Goal: Find specific fact: Find specific fact

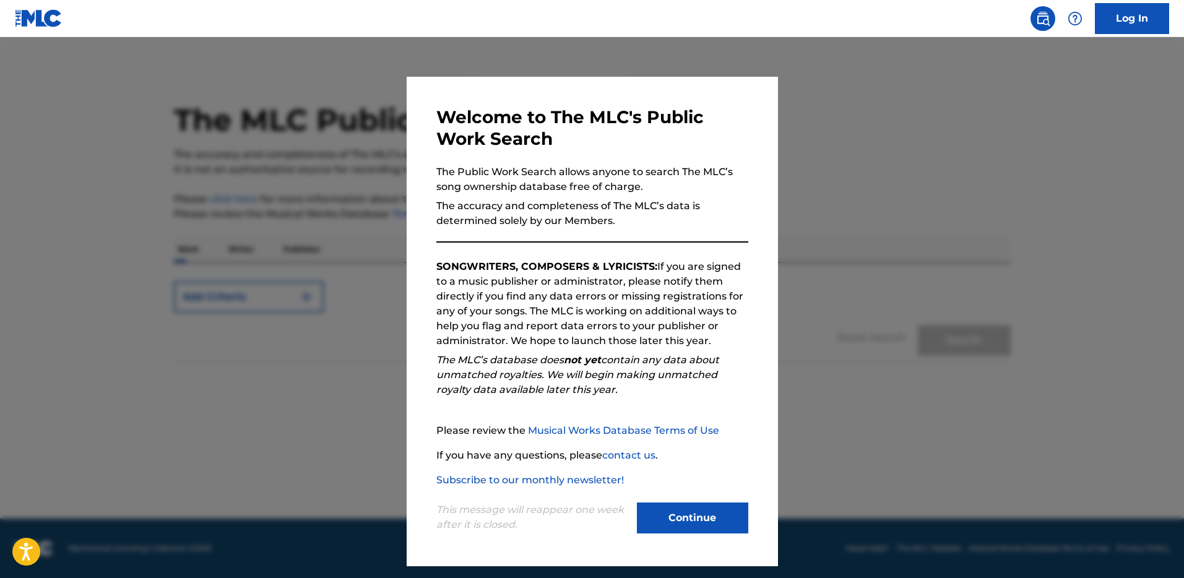
click at [709, 529] on button "Continue" at bounding box center [692, 517] width 111 height 31
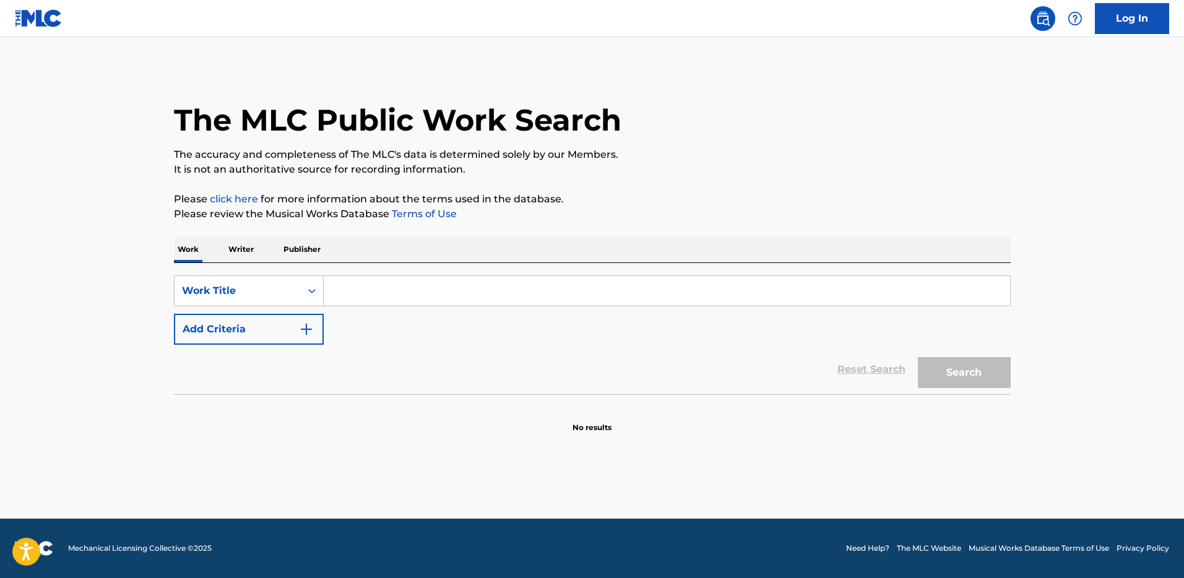
click at [358, 293] on input "Search Form" at bounding box center [667, 291] width 686 height 30
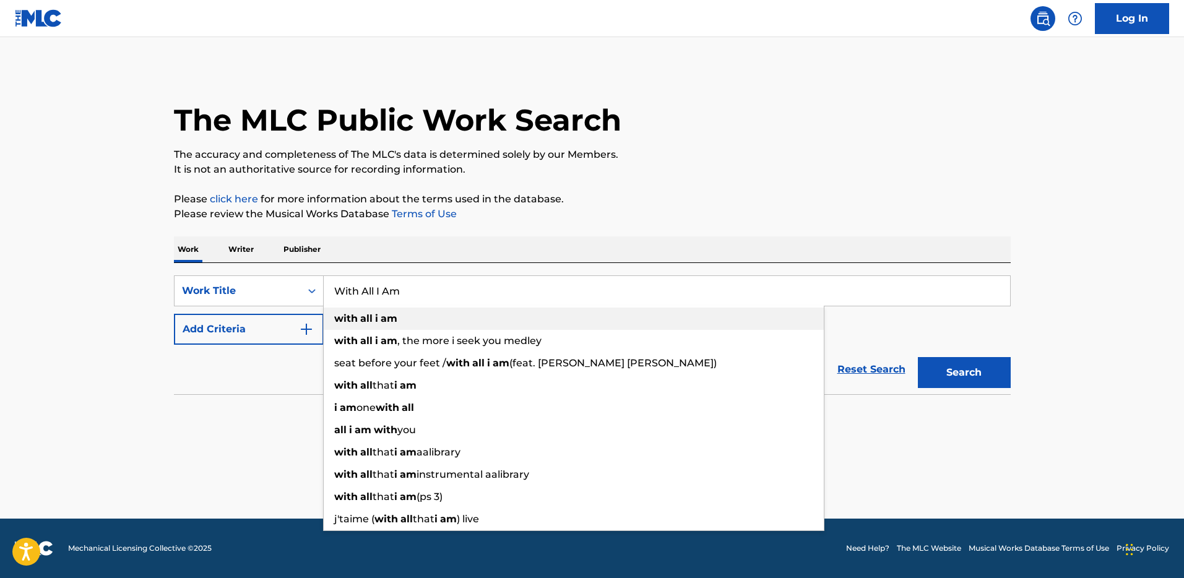
click at [385, 316] on strong "am" at bounding box center [389, 319] width 17 height 12
type input "with all i am"
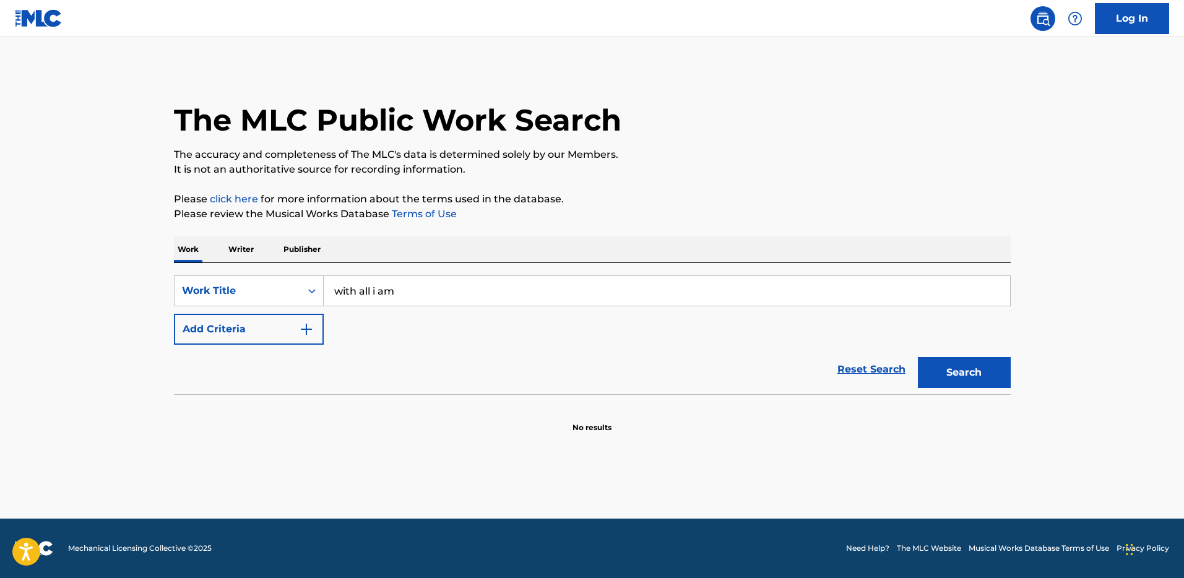
click at [258, 333] on button "Add Criteria" at bounding box center [249, 329] width 150 height 31
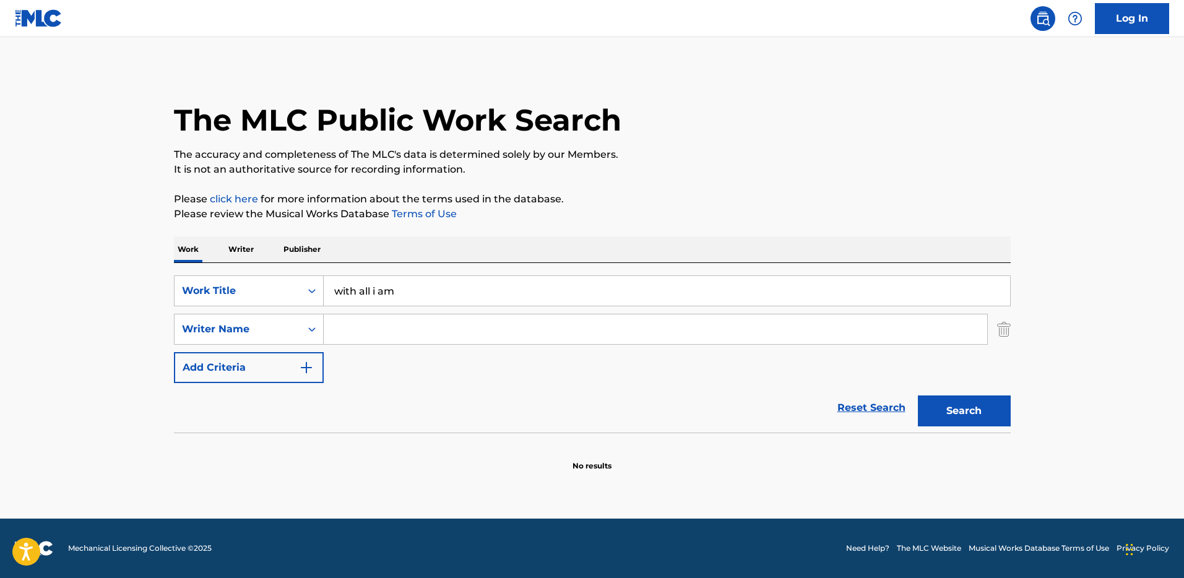
click at [373, 331] on input "Search Form" at bounding box center [655, 329] width 663 height 30
paste input "[PERSON_NAME]"
type input "[PERSON_NAME]"
click at [392, 399] on div "Reset Search Search" at bounding box center [592, 408] width 837 height 50
click at [963, 409] on button "Search" at bounding box center [964, 410] width 93 height 31
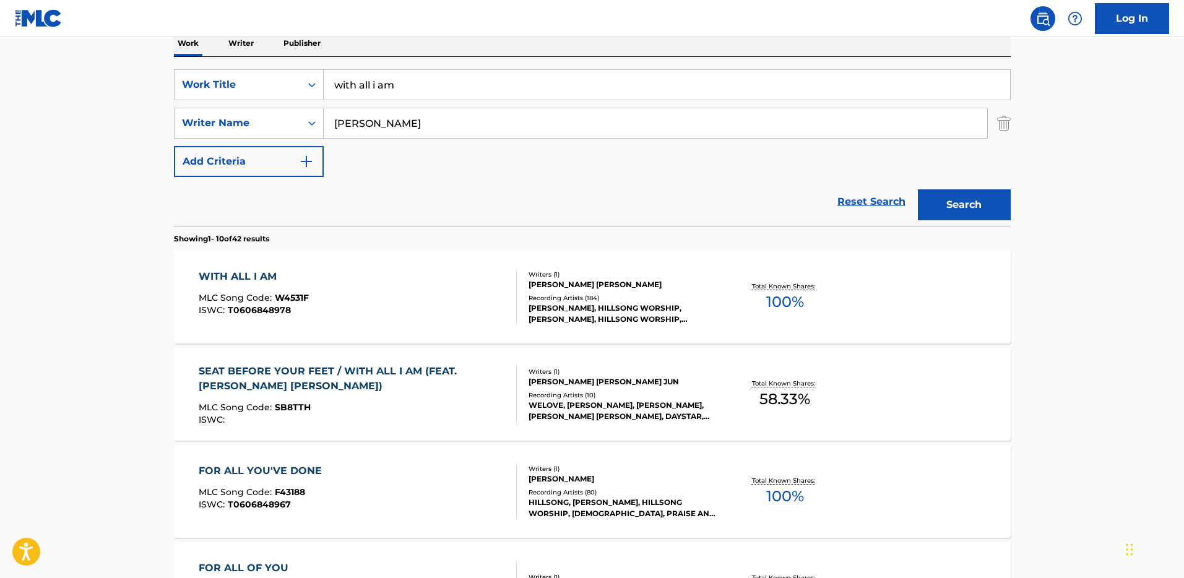
scroll to position [380, 0]
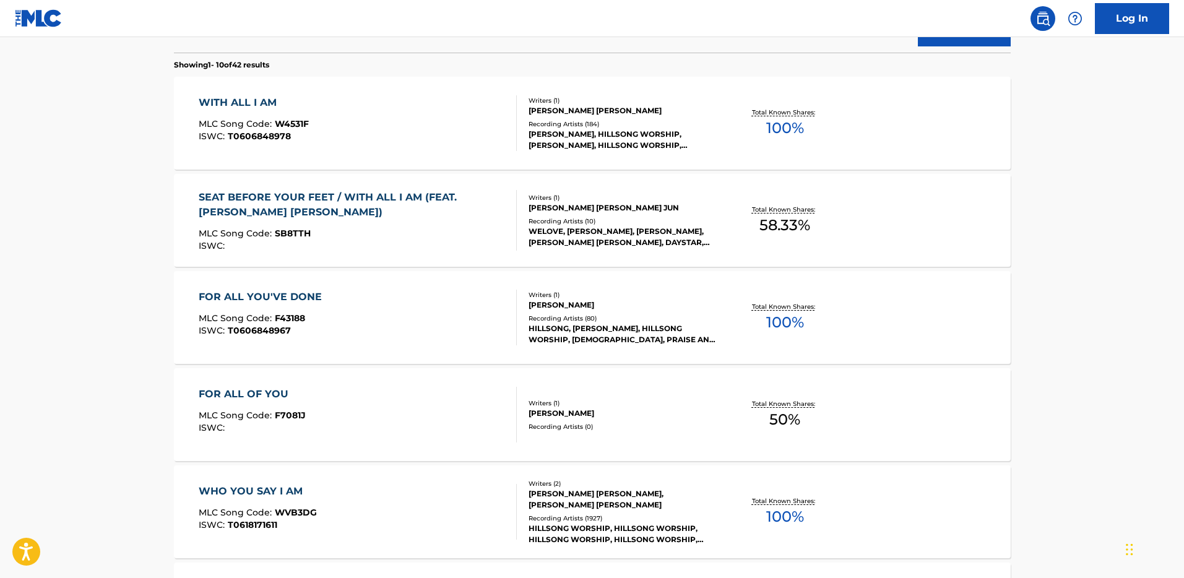
click at [259, 100] on div "WITH ALL I AM" at bounding box center [254, 102] width 110 height 15
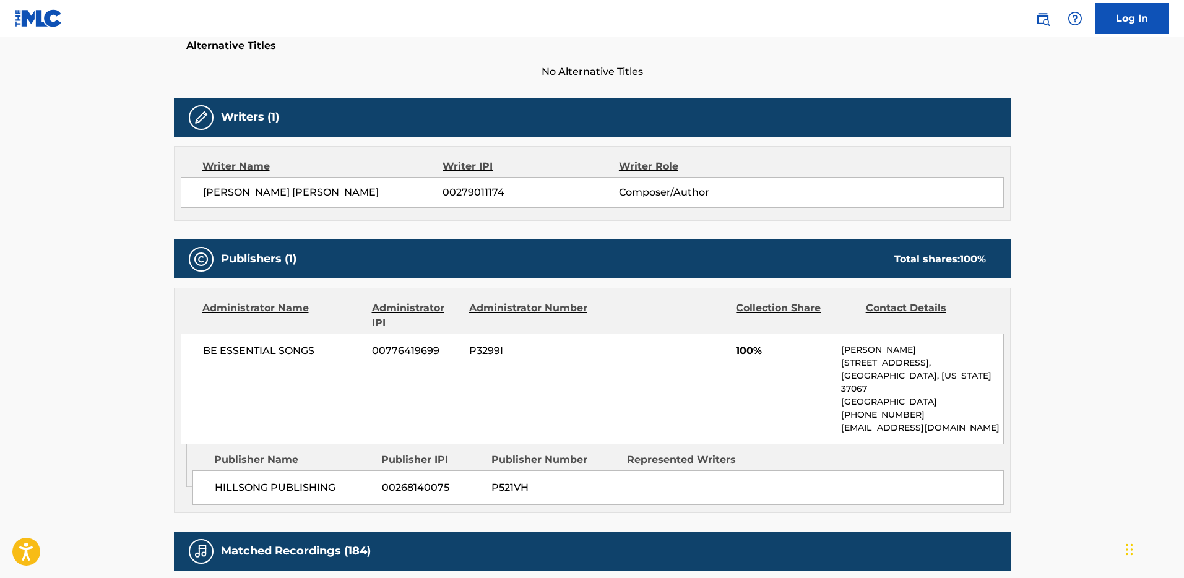
scroll to position [150, 0]
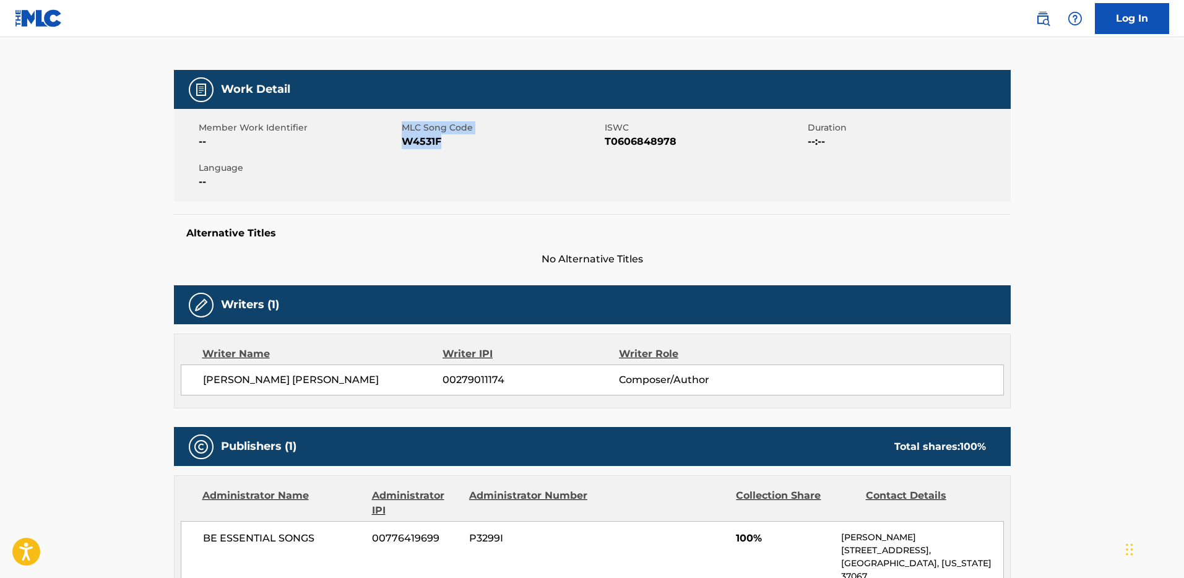
drag, startPoint x: 402, startPoint y: 128, endPoint x: 447, endPoint y: 140, distance: 46.7
click at [447, 140] on div "MLC Song Code W4531F" at bounding box center [503, 135] width 203 height 28
copy div "MLC Song Code W4531F"
